Goal: Task Accomplishment & Management: Manage account settings

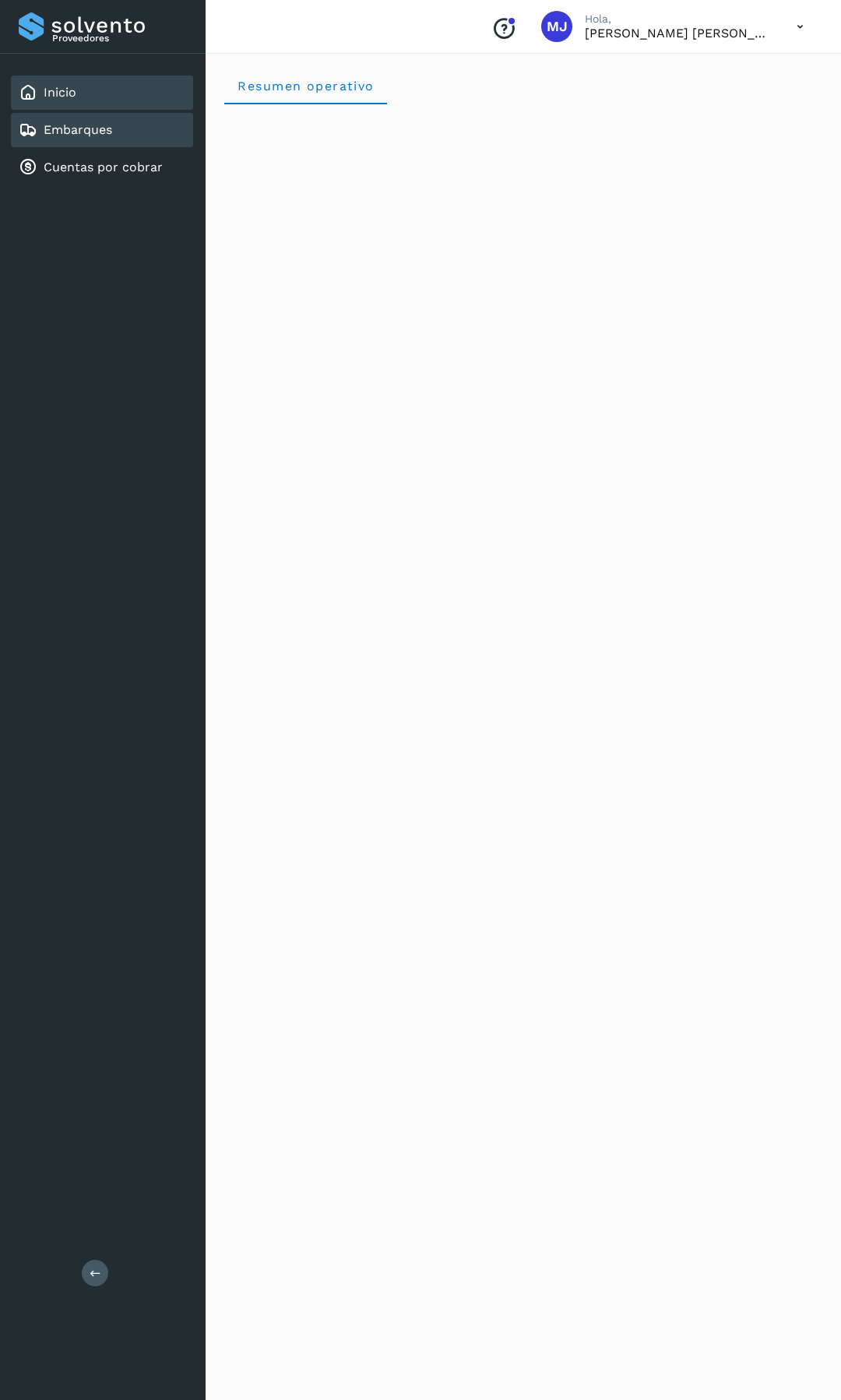
click at [134, 135] on div "Embarques" at bounding box center [102, 129] width 182 height 34
click at [126, 168] on link "Cuentas por cobrar" at bounding box center [103, 167] width 119 height 15
click at [120, 105] on div "Inicio" at bounding box center [102, 92] width 182 height 34
click at [797, 23] on icon at bounding box center [800, 27] width 32 height 32
click at [716, 74] on div "Cerrar sesión" at bounding box center [723, 70] width 185 height 30
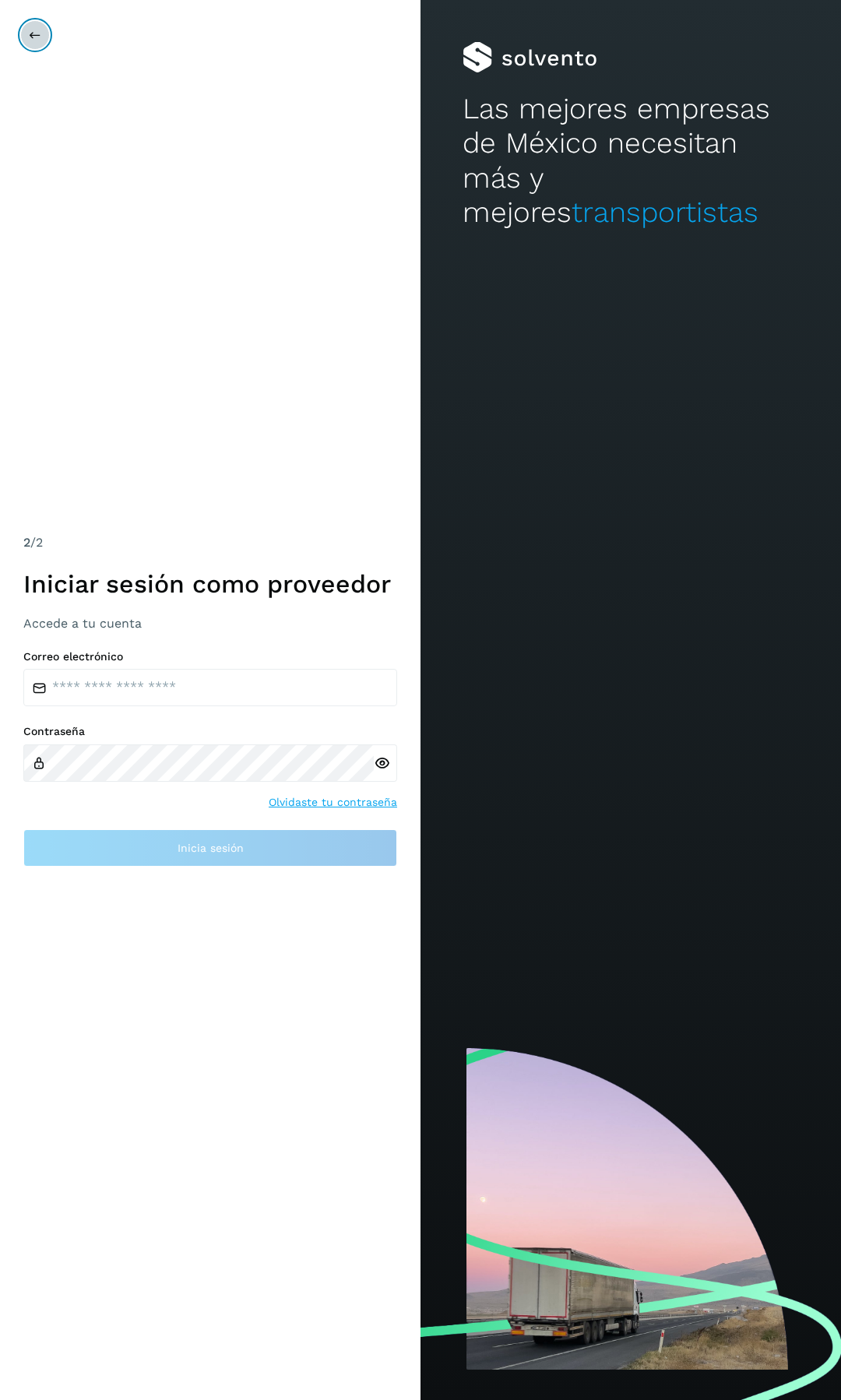
click at [26, 24] on button at bounding box center [35, 35] width 30 height 30
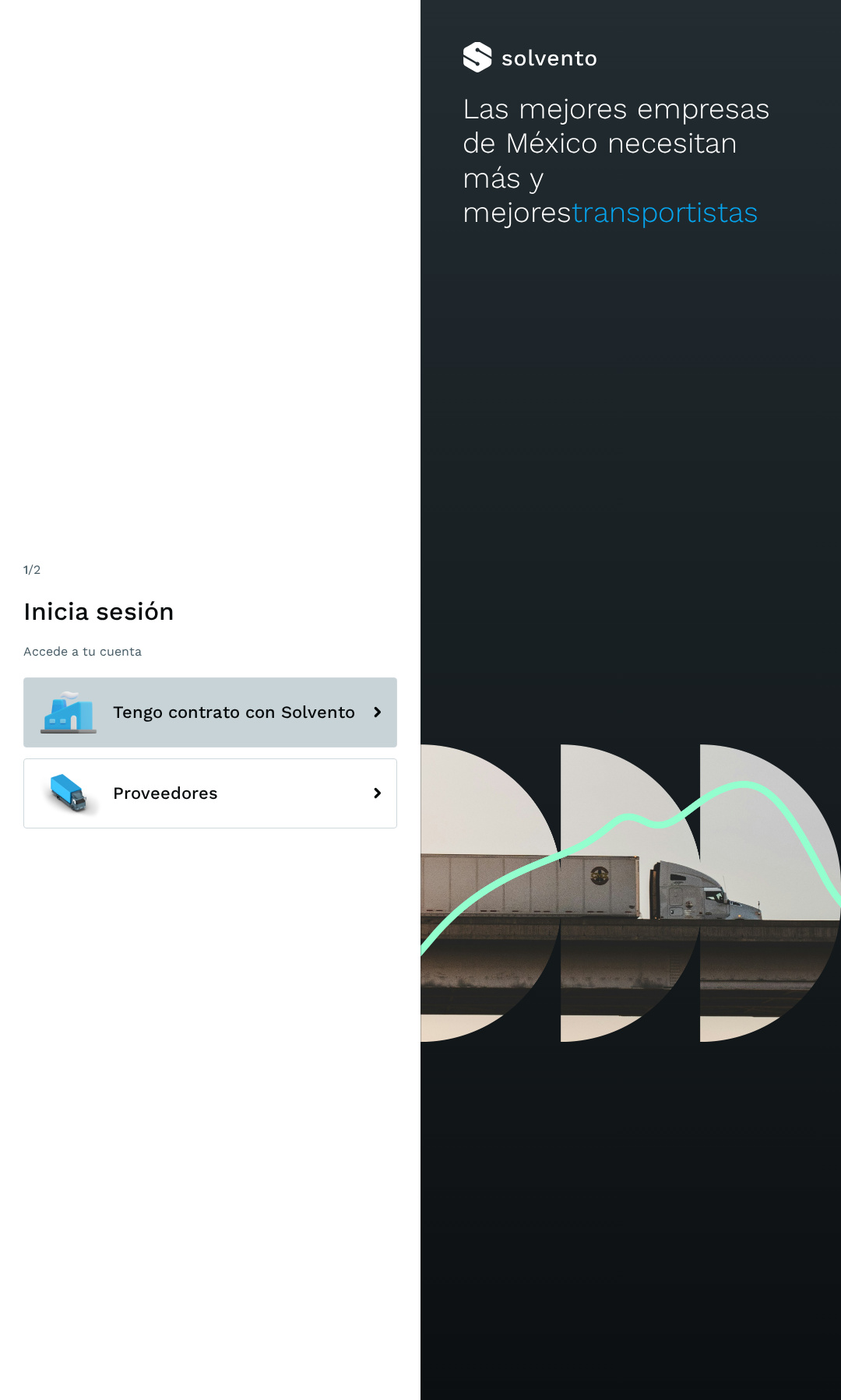
click at [192, 706] on span "Tengo contrato con Solvento" at bounding box center [234, 712] width 242 height 18
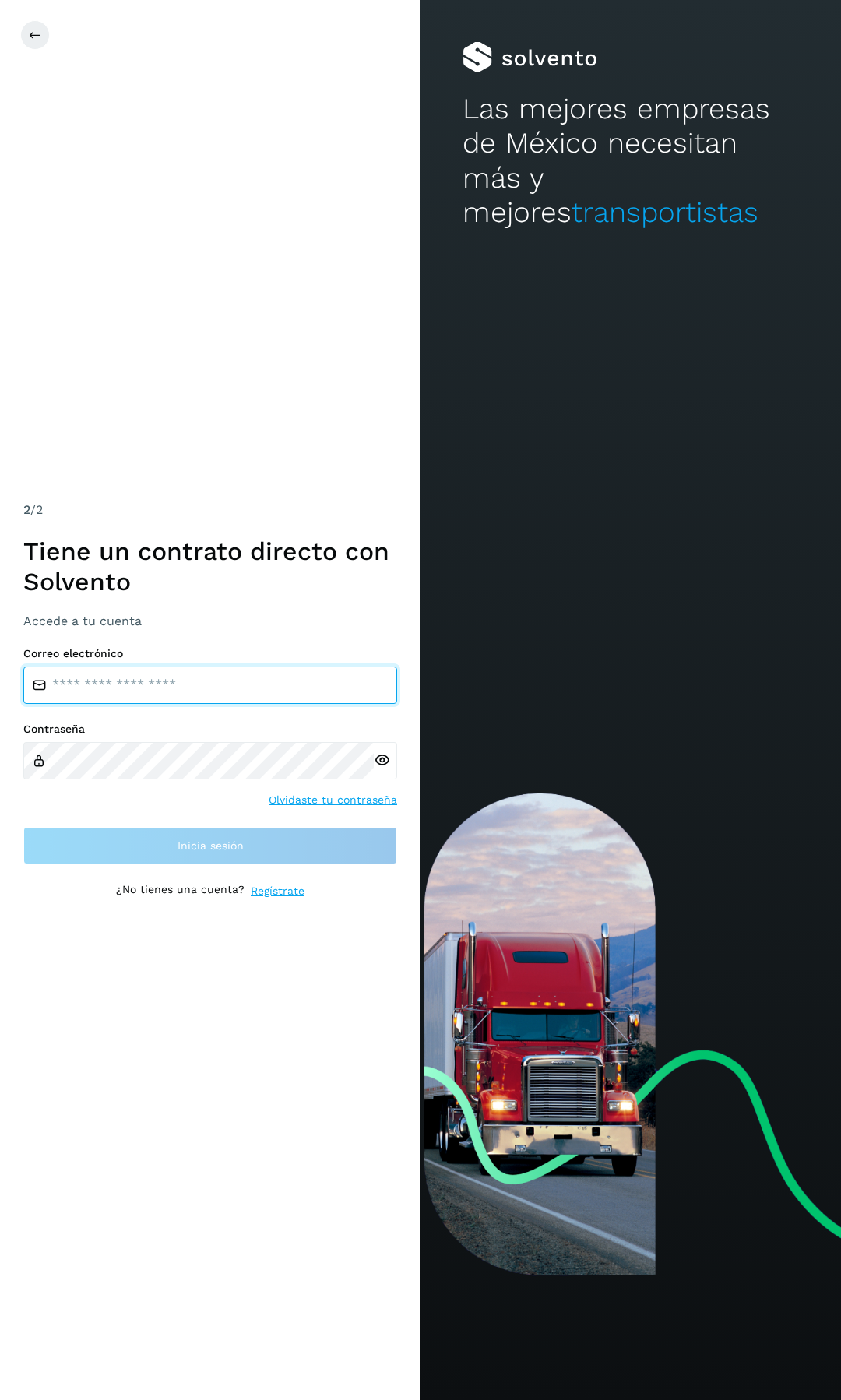
click at [103, 697] on input "email" at bounding box center [210, 685] width 374 height 37
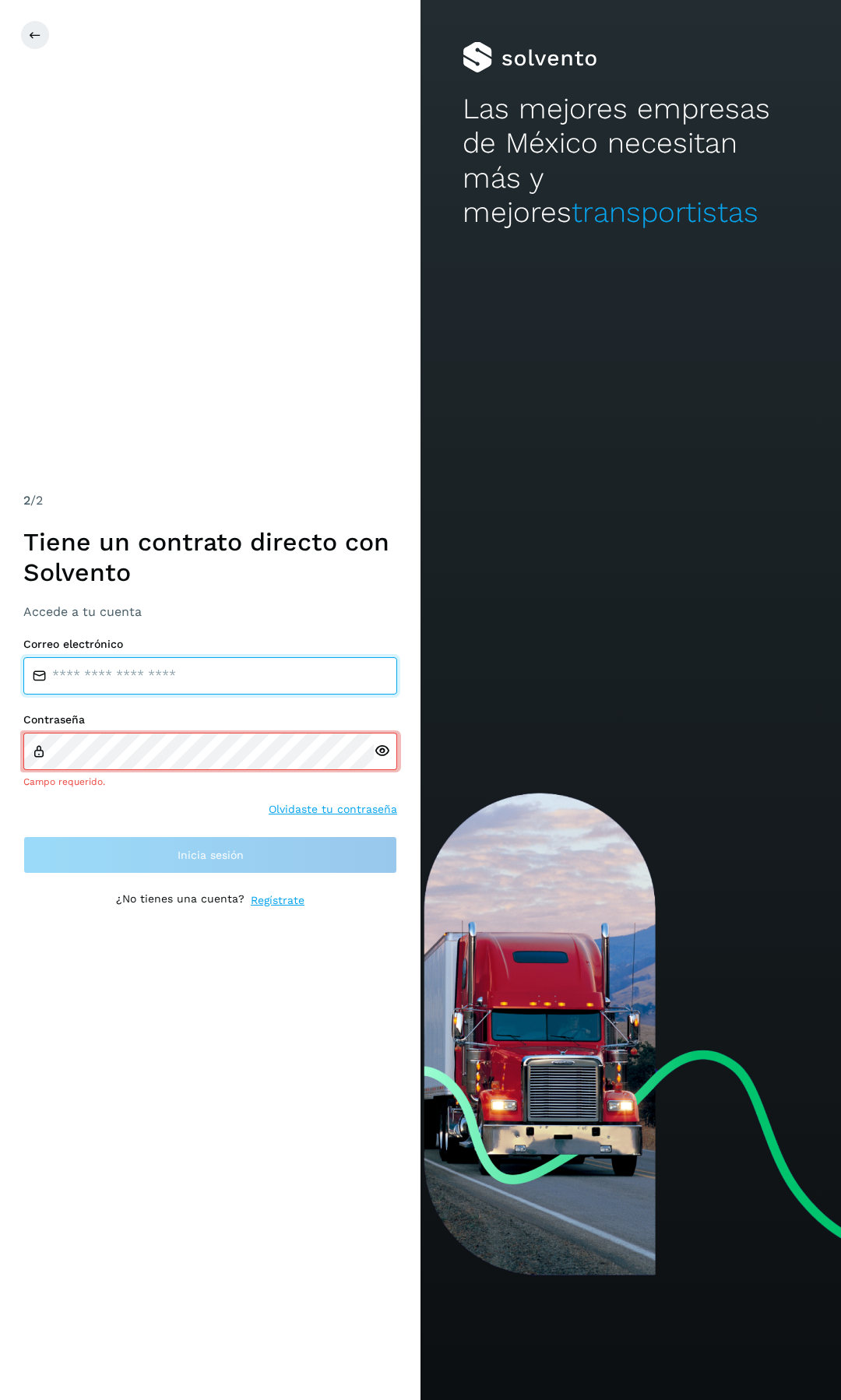
click at [155, 664] on input "email" at bounding box center [210, 675] width 374 height 37
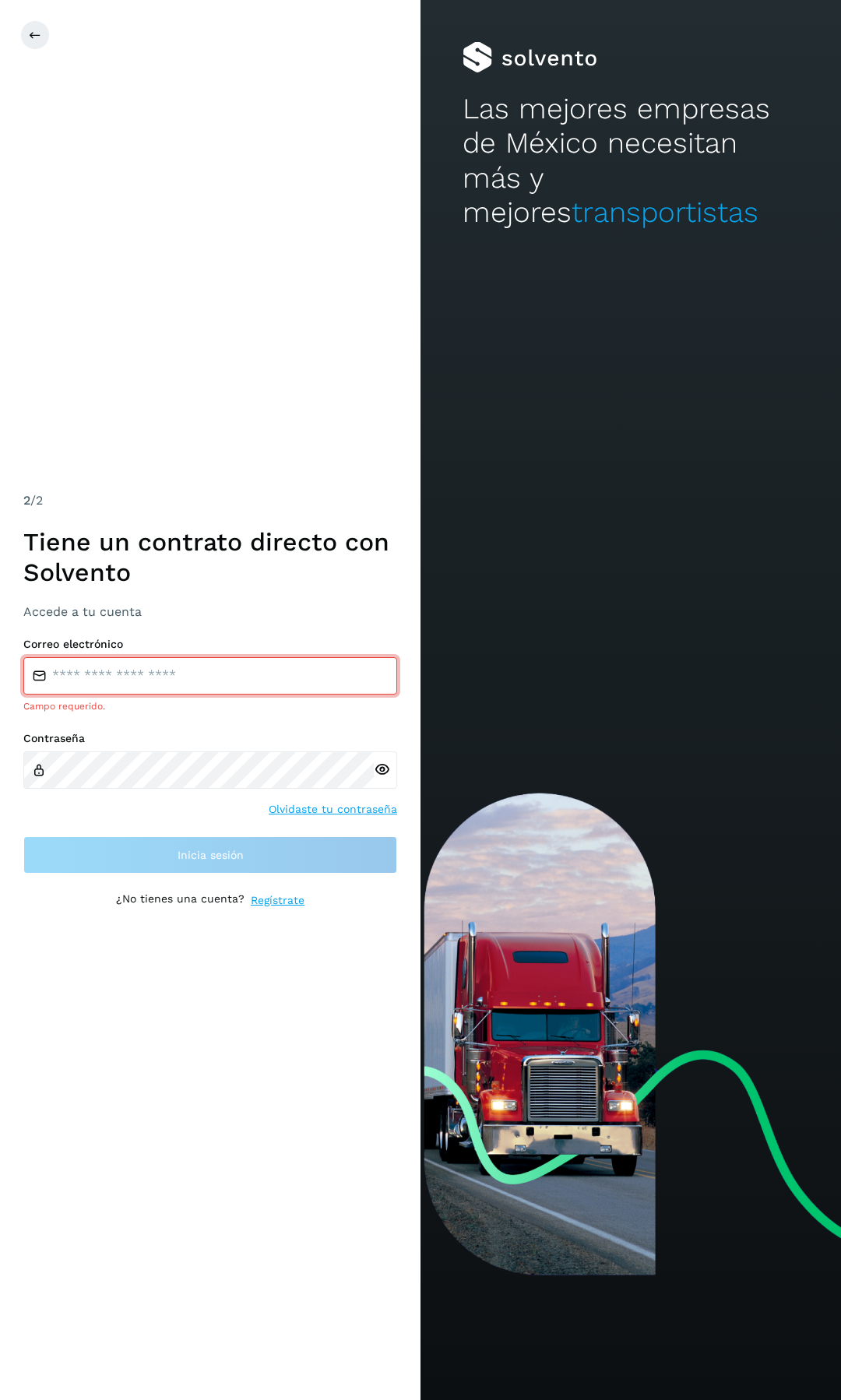
click at [111, 675] on input "email" at bounding box center [210, 675] width 374 height 37
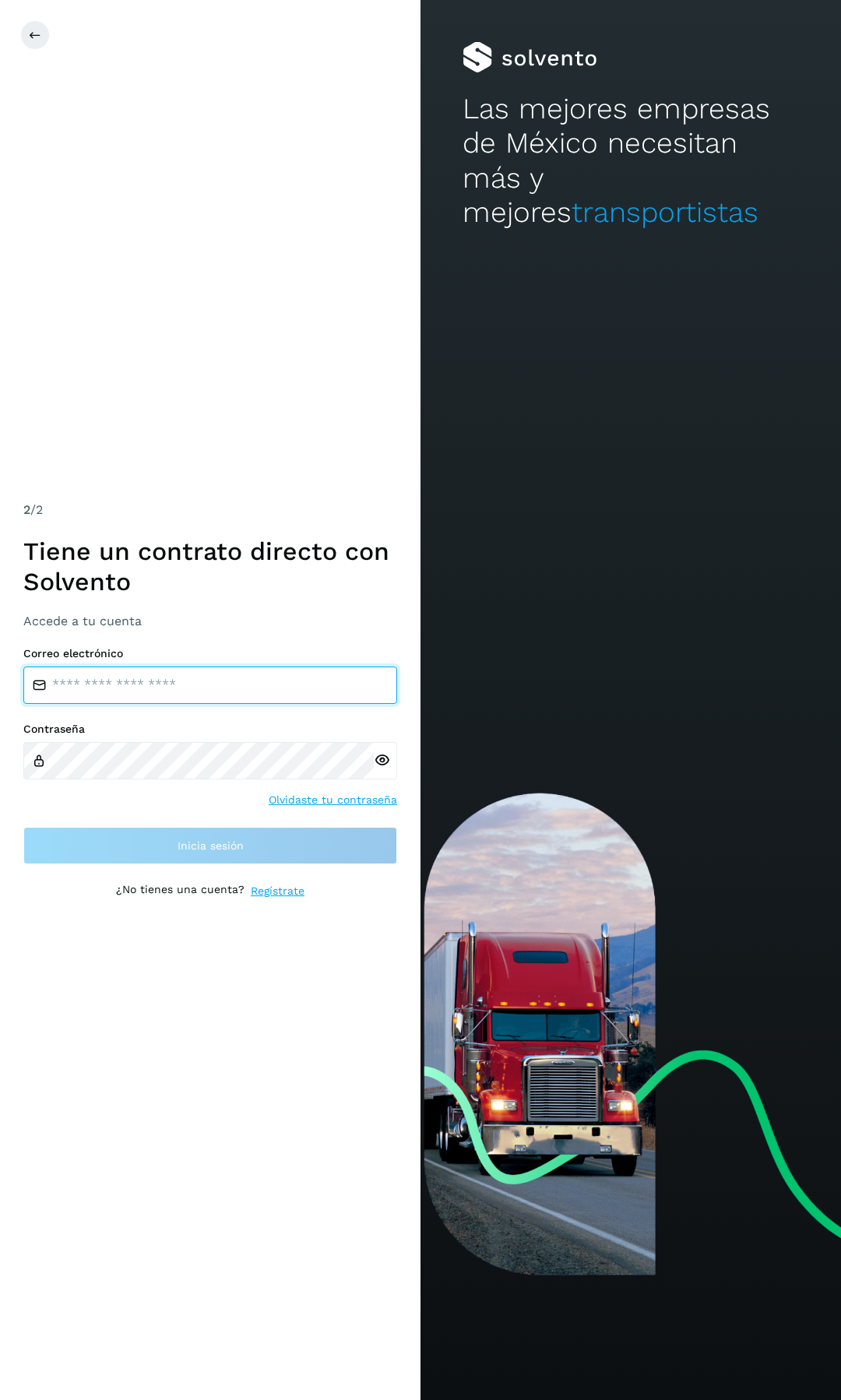
paste input "**********"
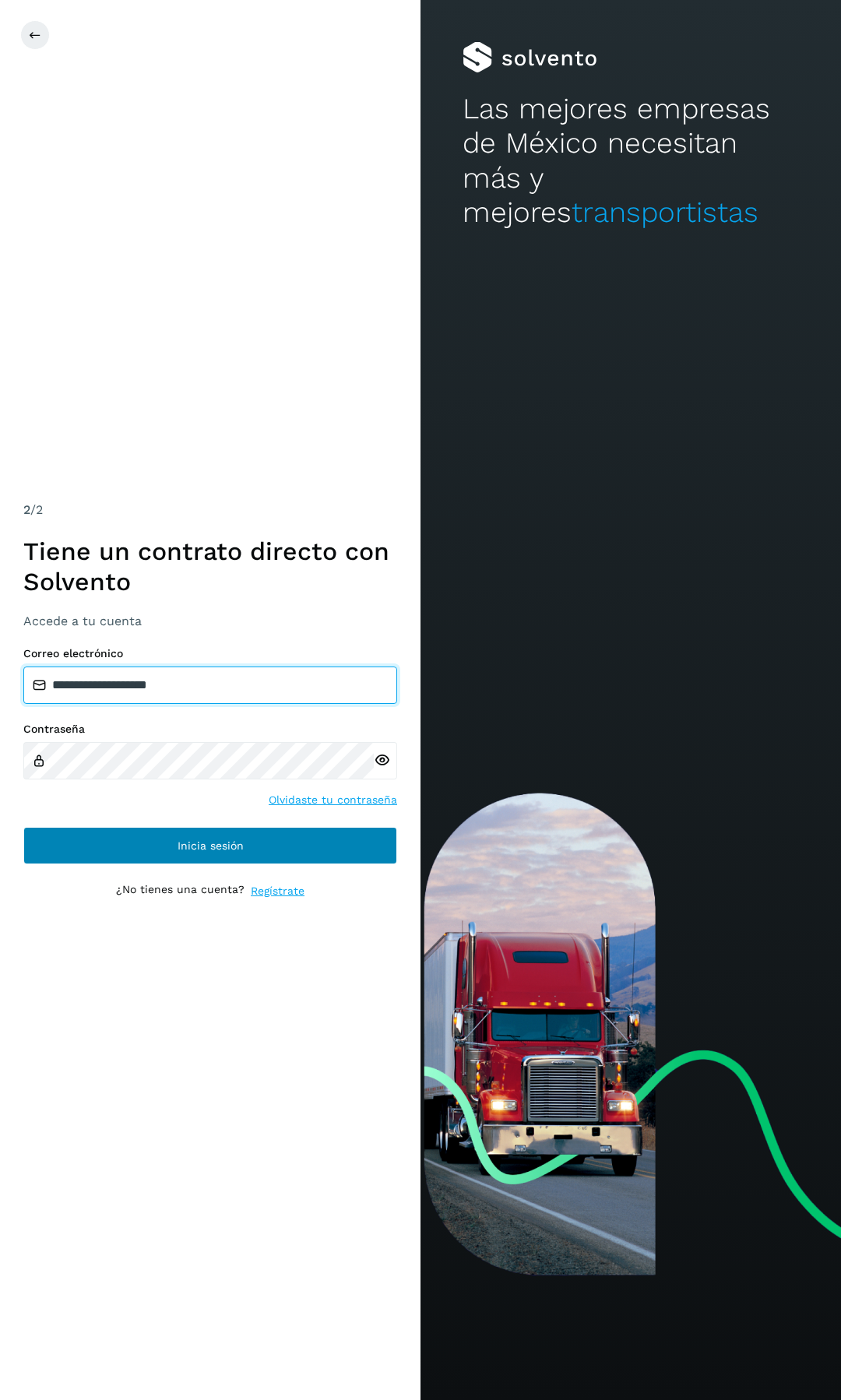
type input "**********"
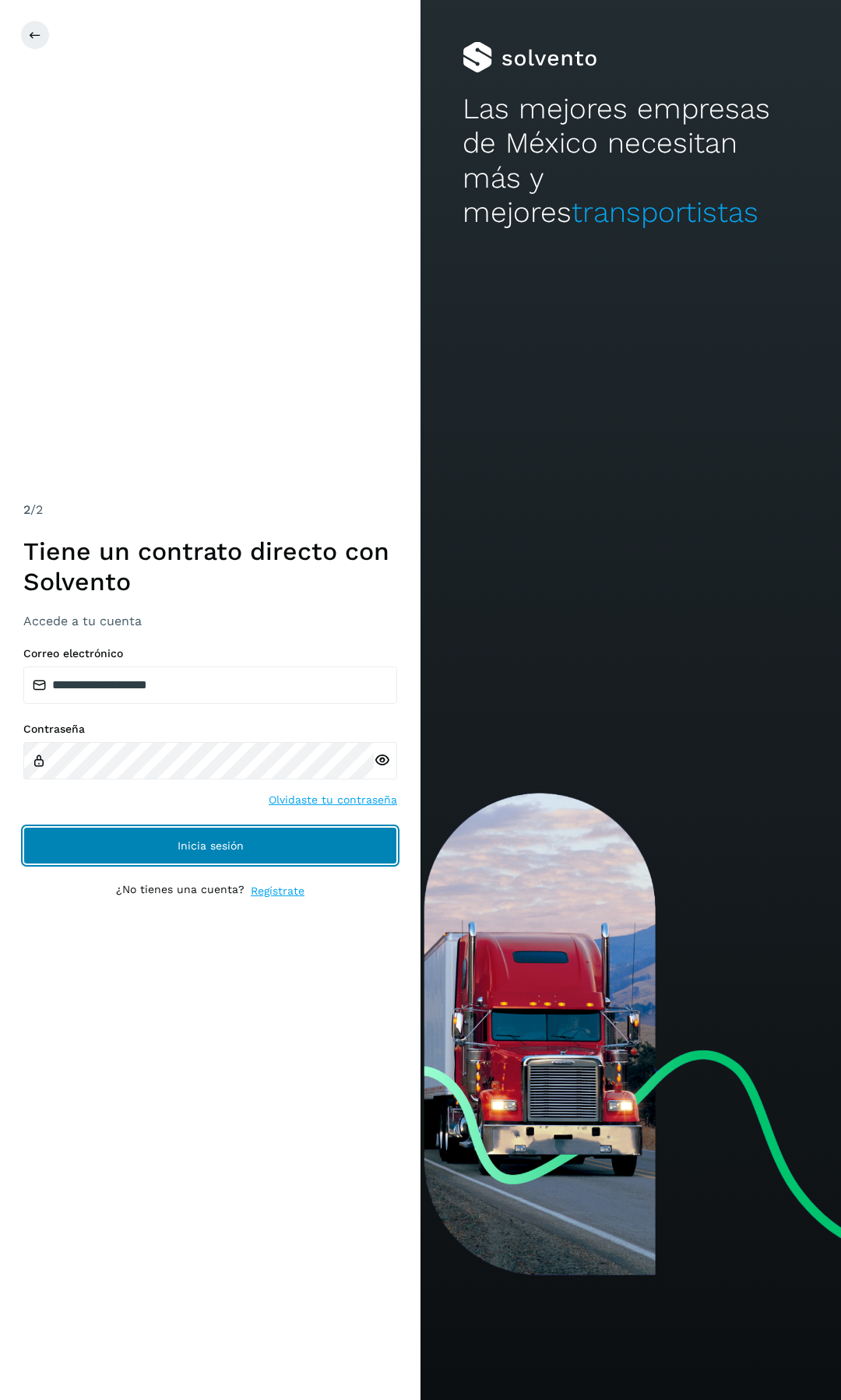
click at [193, 847] on span "Inicia sesión" at bounding box center [211, 845] width 67 height 11
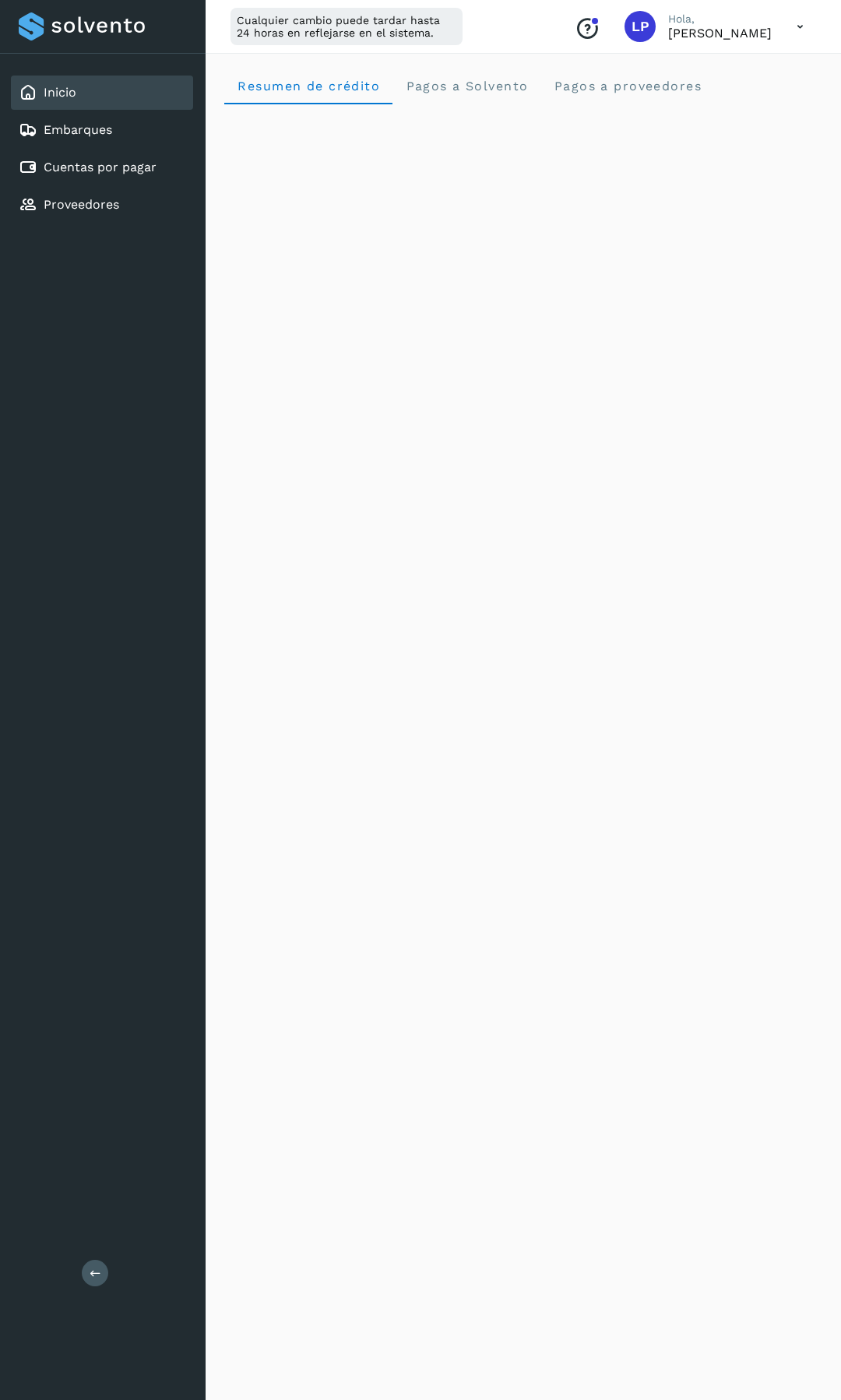
click at [804, 29] on icon at bounding box center [800, 27] width 32 height 32
click at [756, 103] on div "Cerrar sesión" at bounding box center [723, 101] width 185 height 30
